Goal: Task Accomplishment & Management: Manage account settings

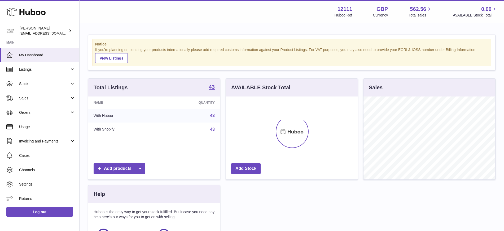
scroll to position [83, 132]
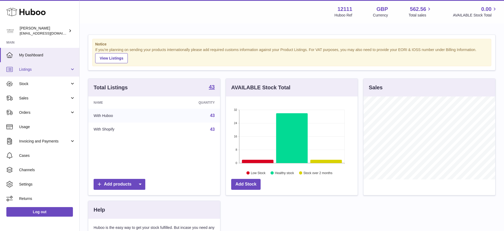
click at [69, 68] on span "Listings" at bounding box center [44, 69] width 51 height 5
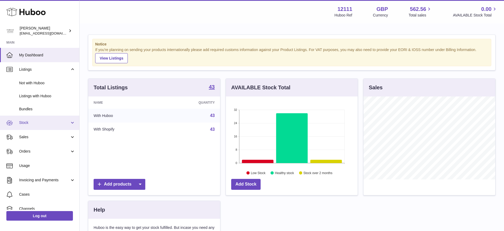
click at [72, 123] on link "Stock" at bounding box center [39, 122] width 79 height 14
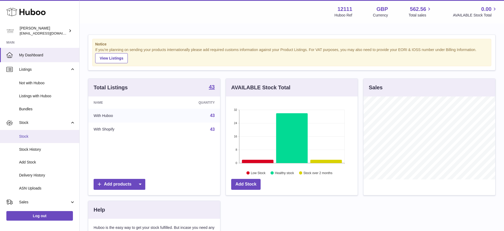
click at [50, 140] on link "Stock" at bounding box center [39, 136] width 79 height 13
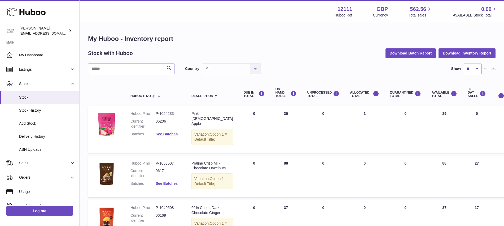
click at [143, 68] on input "text" at bounding box center [131, 68] width 86 height 11
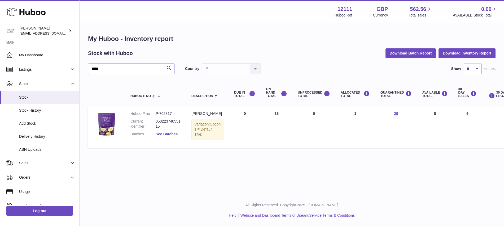
type input "*****"
click at [174, 133] on link "See Batches" at bounding box center [167, 134] width 22 height 4
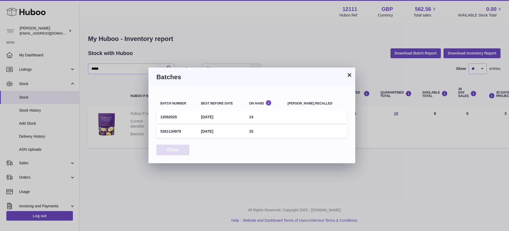
click at [174, 150] on button "Close" at bounding box center [173, 149] width 33 height 11
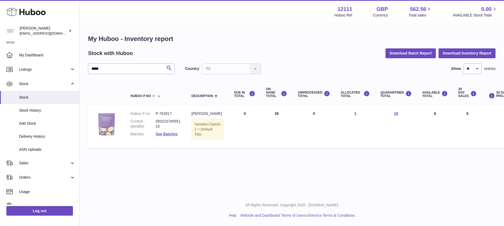
click at [109, 114] on img at bounding box center [106, 124] width 27 height 27
click at [133, 130] on dl "Huboo P no P-762817 Current identifier 05022374055115 Batches See Batches" at bounding box center [156, 125] width 50 height 28
click at [170, 123] on dd "05022374055115" at bounding box center [168, 124] width 25 height 10
click at [166, 115] on dd "P-762817" at bounding box center [168, 113] width 25 height 5
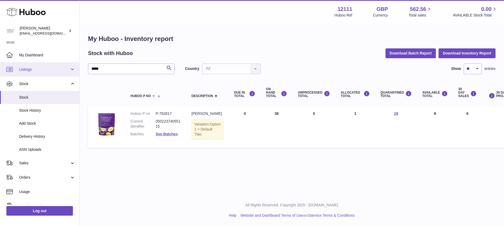
click at [73, 67] on link "Listings" at bounding box center [39, 69] width 79 height 14
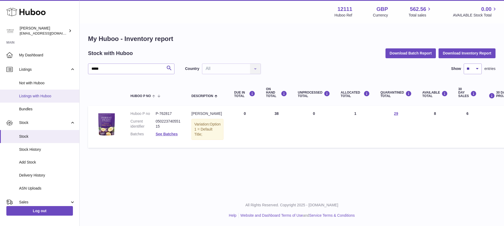
click at [56, 96] on span "Listings with Huboo" at bounding box center [47, 95] width 56 height 5
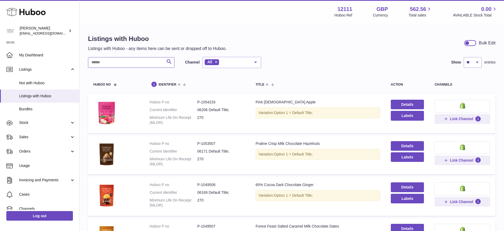
click at [111, 60] on input "text" at bounding box center [131, 62] width 86 height 11
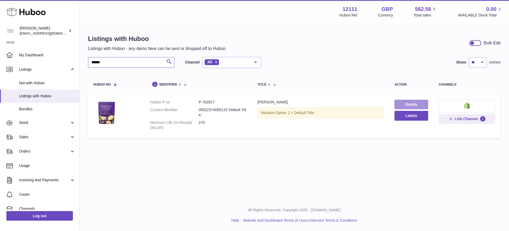
type input "******"
click at [411, 105] on link "Details" at bounding box center [412, 104] width 34 height 10
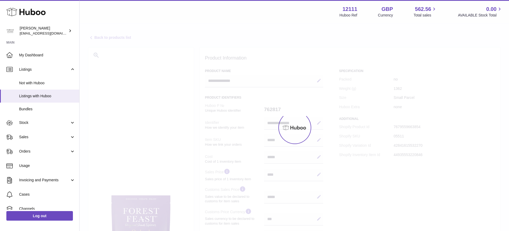
select select "***"
select select "****"
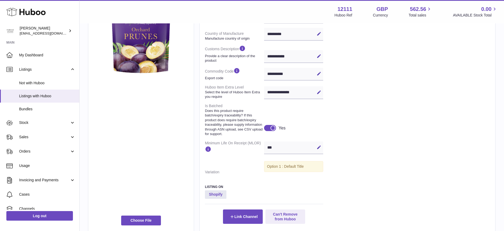
scroll to position [245, 0]
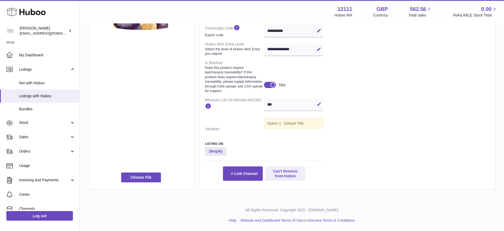
click at [318, 105] on icon at bounding box center [319, 104] width 5 height 5
type input "*"
type input "***"
click at [322, 105] on button "Save" at bounding box center [319, 104] width 8 height 8
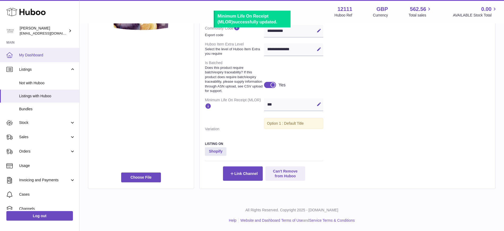
click at [35, 54] on span "My Dashboard" at bounding box center [47, 55] width 56 height 5
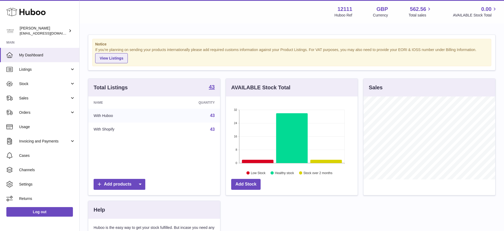
scroll to position [83, 132]
click at [74, 67] on link "Listings" at bounding box center [39, 69] width 79 height 14
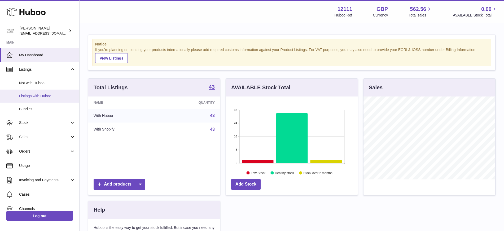
click at [53, 93] on span "Listings with Huboo" at bounding box center [47, 95] width 56 height 5
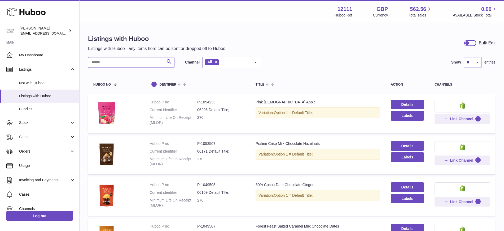
click at [123, 62] on input "text" at bounding box center [131, 62] width 86 height 11
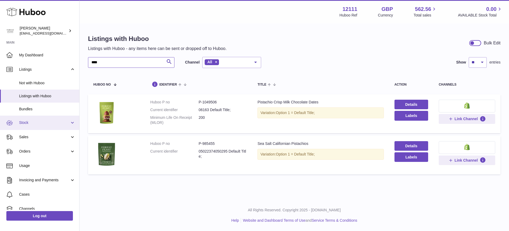
type input "****"
click at [69, 119] on link "Stock" at bounding box center [39, 122] width 79 height 14
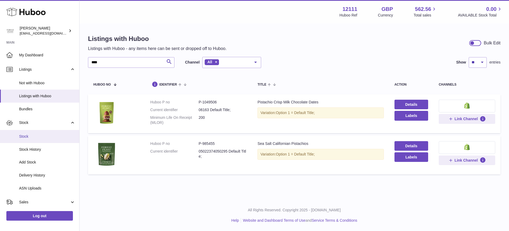
click at [42, 137] on span "Stock" at bounding box center [47, 136] width 56 height 5
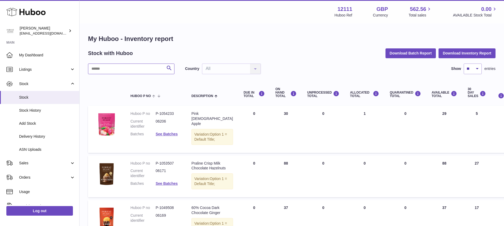
click at [112, 68] on input "text" at bounding box center [131, 68] width 86 height 11
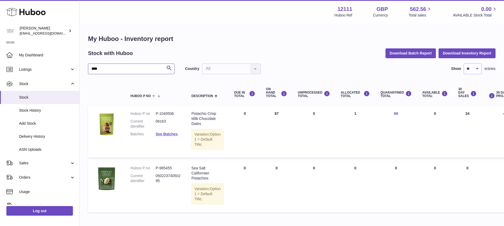
type input "****"
click at [394, 113] on link "86" at bounding box center [396, 113] width 4 height 4
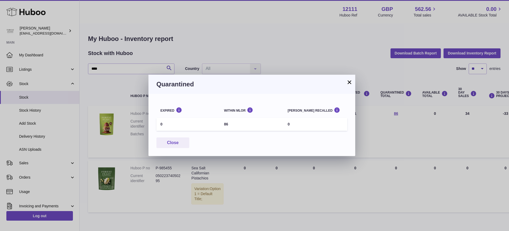
click at [352, 85] on div "Quarantined" at bounding box center [252, 84] width 207 height 19
